Goal: Find specific page/section: Find specific page/section

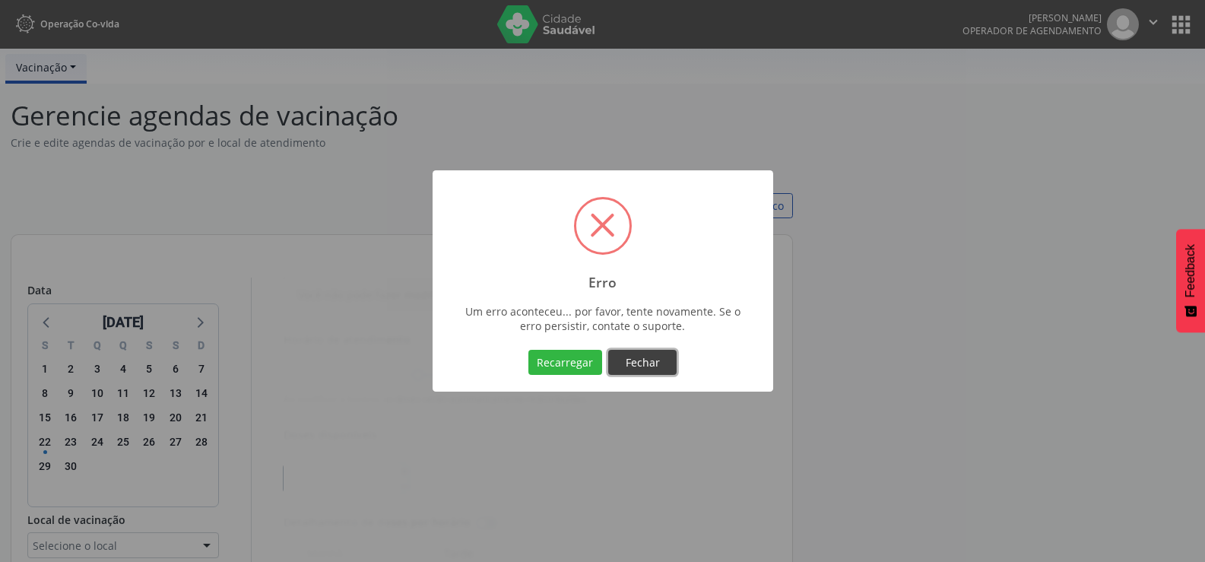
click at [653, 357] on button "Fechar" at bounding box center [642, 363] width 68 height 26
click at [592, 357] on button "Recarregar" at bounding box center [565, 363] width 74 height 26
click at [633, 370] on button "Fechar" at bounding box center [642, 363] width 68 height 26
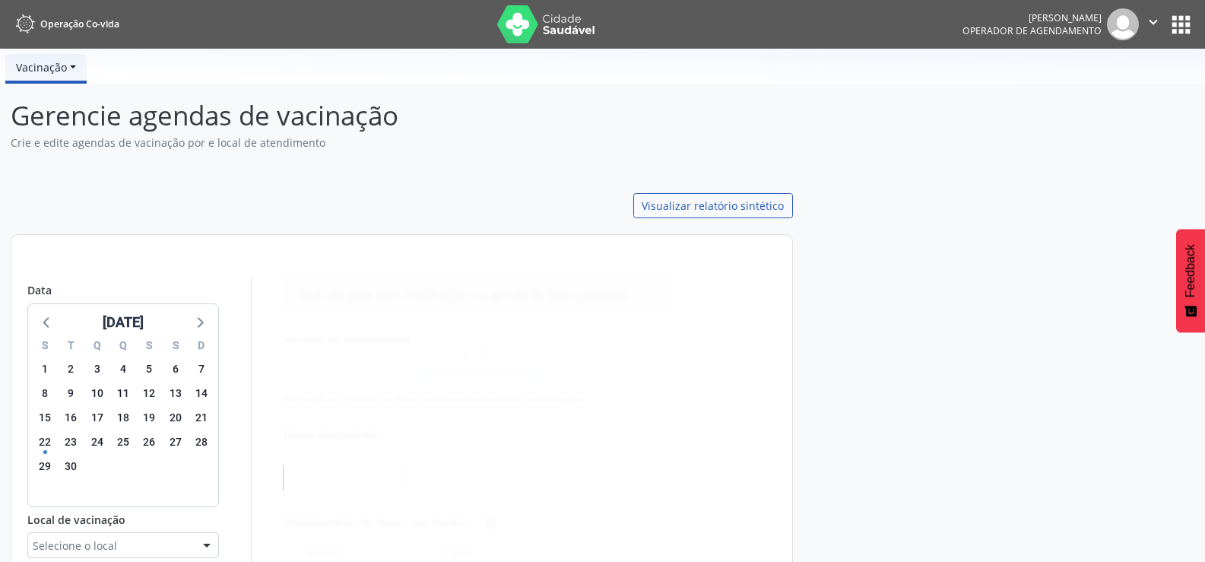
click at [1177, 22] on button "apps" at bounding box center [1181, 24] width 27 height 27
